Goal: Check status

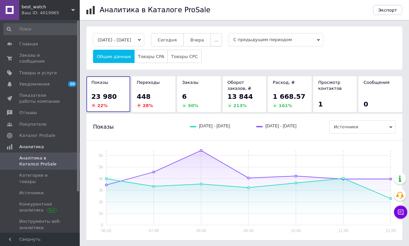
click at [222, 39] on button "..." at bounding box center [216, 39] width 11 height 13
click at [217, 88] on button "60 дней" at bounding box center [202, 91] width 39 height 13
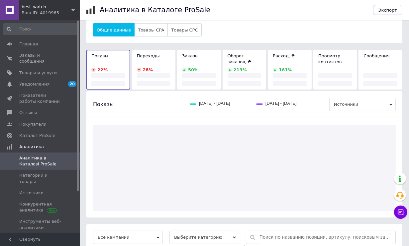
scroll to position [54, 0]
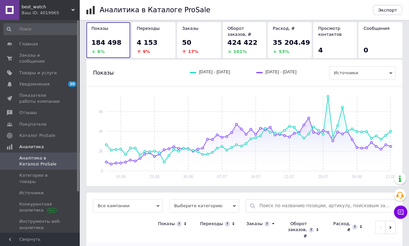
click at [196, 201] on span "Выберите категорию" at bounding box center [204, 206] width 70 height 13
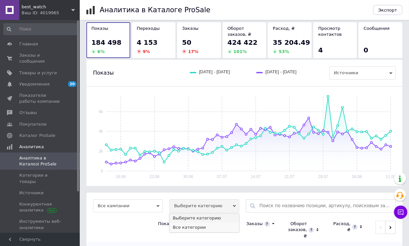
click at [196, 224] on li "Все категории" at bounding box center [204, 227] width 70 height 9
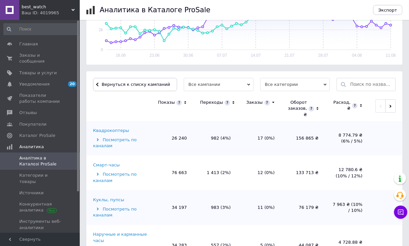
scroll to position [187, 0]
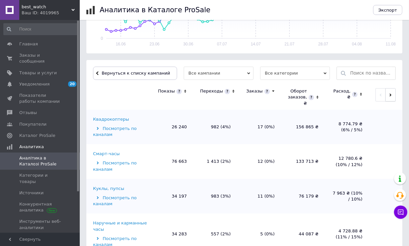
click at [389, 94] on icon "button" at bounding box center [390, 95] width 3 height 3
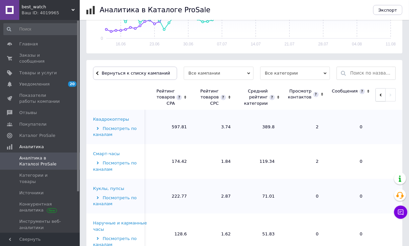
click at [382, 95] on button "button" at bounding box center [380, 94] width 10 height 13
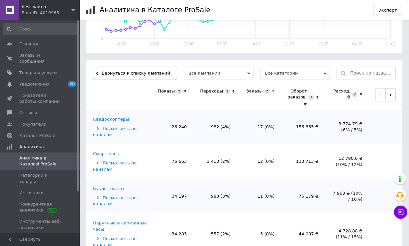
click at [111, 119] on div "Квадрокоптеры" at bounding box center [111, 120] width 36 height 6
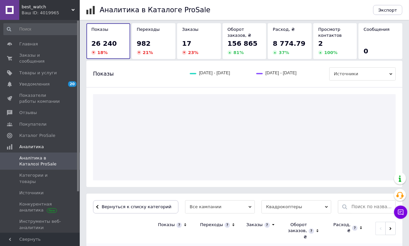
scroll to position [54, 0]
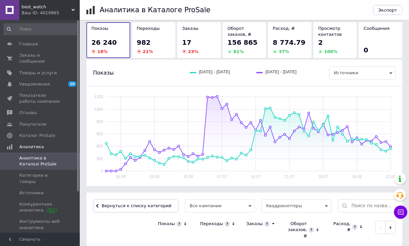
click at [249, 43] on span "156 865" at bounding box center [243, 43] width 30 height 8
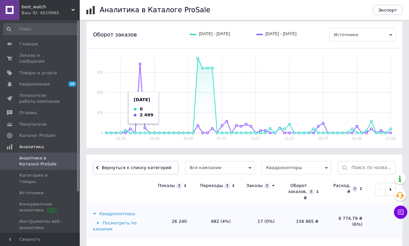
scroll to position [54, 0]
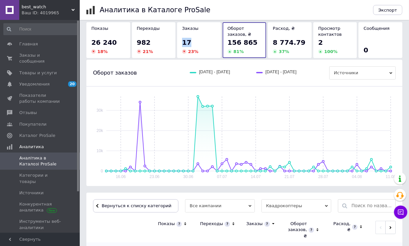
drag, startPoint x: 182, startPoint y: 42, endPoint x: 191, endPoint y: 42, distance: 8.6
click at [191, 42] on div "17" at bounding box center [199, 42] width 34 height 9
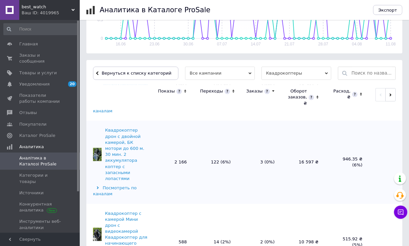
scroll to position [399, 0]
